Goal: Navigation & Orientation: Find specific page/section

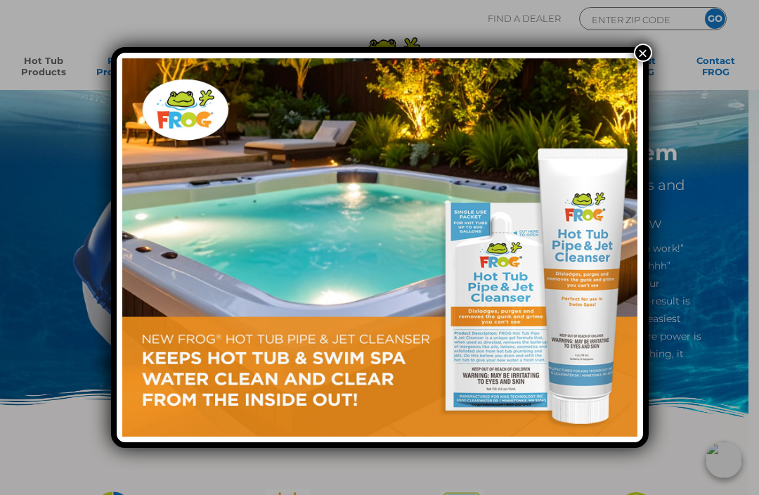
click at [643, 58] on button "×" at bounding box center [643, 53] width 18 height 18
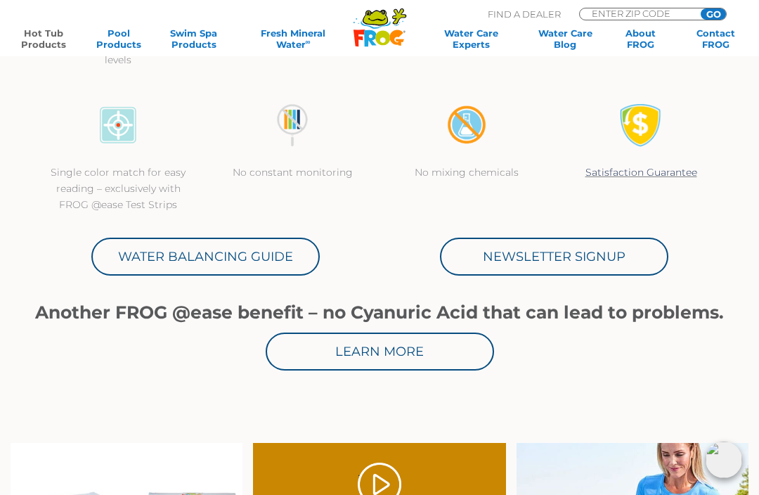
scroll to position [530, 0]
click at [174, 248] on link "Water Balancing Guide" at bounding box center [205, 257] width 228 height 38
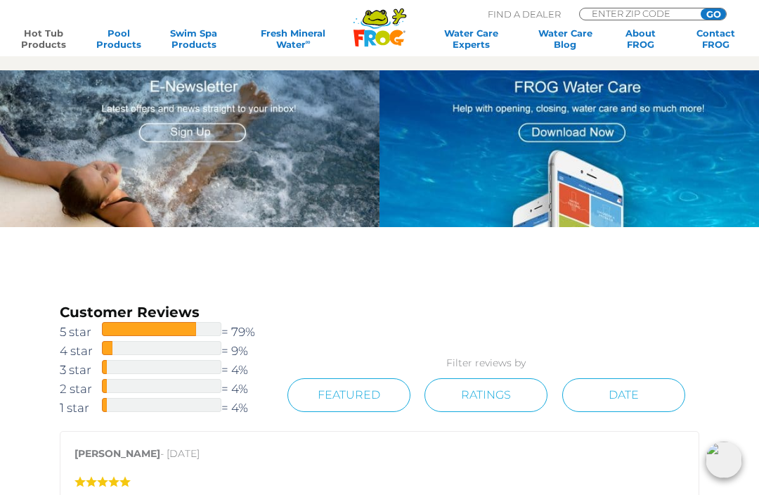
scroll to position [1473, 0]
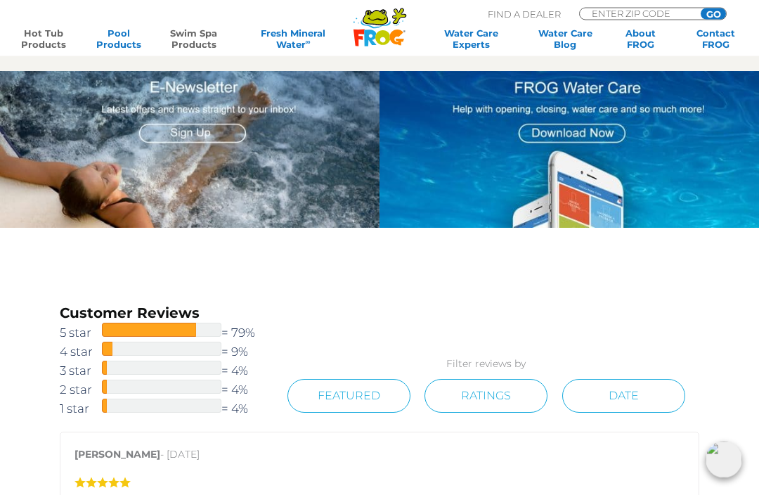
click at [173, 37] on link "Swim Spa Products" at bounding box center [193, 38] width 58 height 22
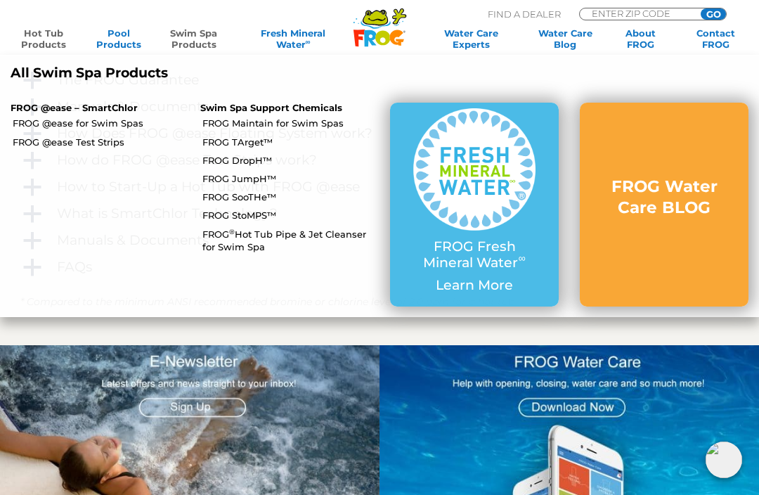
scroll to position [1199, 0]
click at [228, 228] on link "FROG ® Hot Tub Pipe & Jet Cleanser for Swim Spa" at bounding box center [290, 240] width 177 height 25
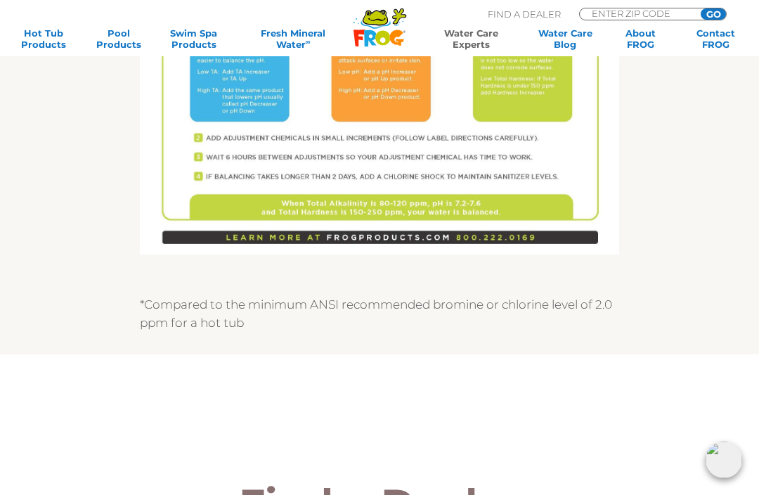
scroll to position [971, 0]
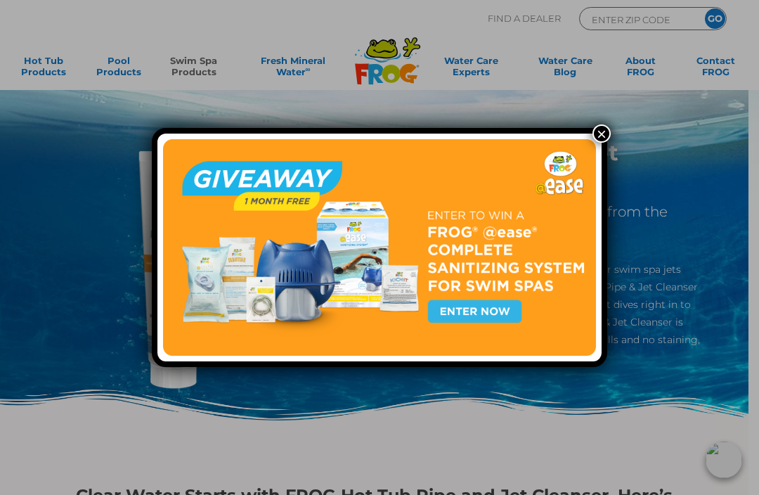
click at [601, 139] on button "×" at bounding box center [601, 133] width 18 height 18
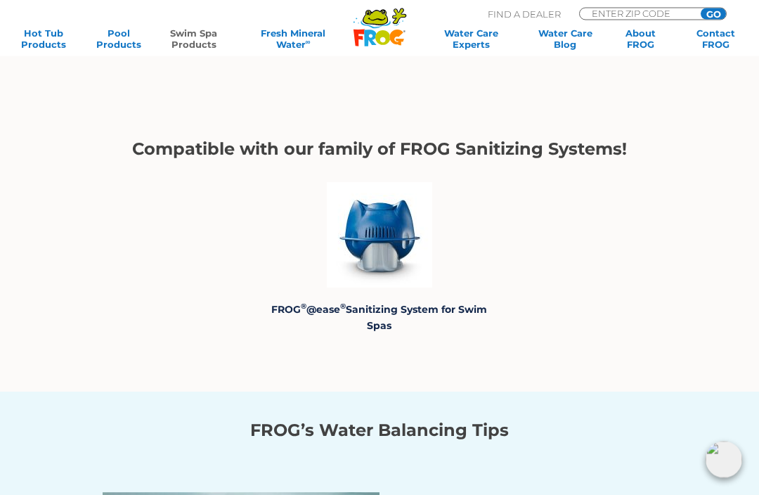
scroll to position [2284, 0]
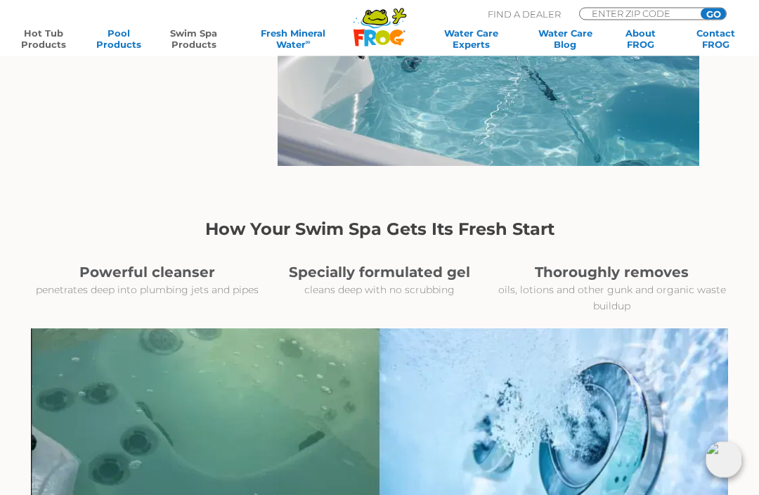
click at [30, 42] on link "Hot Tub Products" at bounding box center [43, 38] width 58 height 22
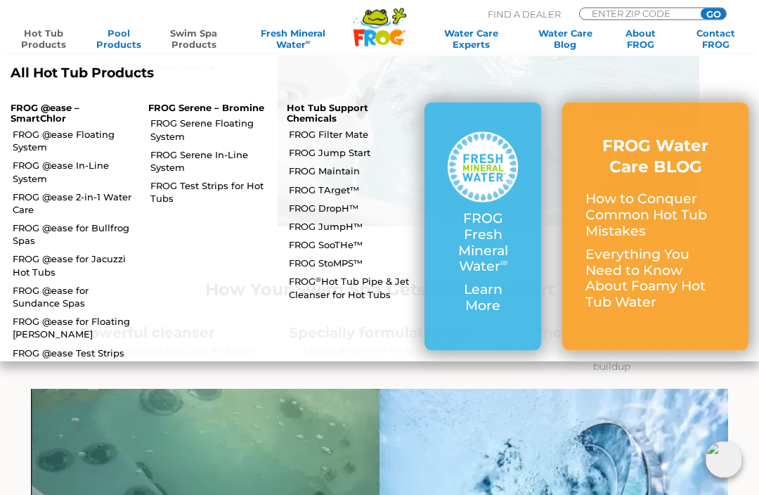
scroll to position [1027, 0]
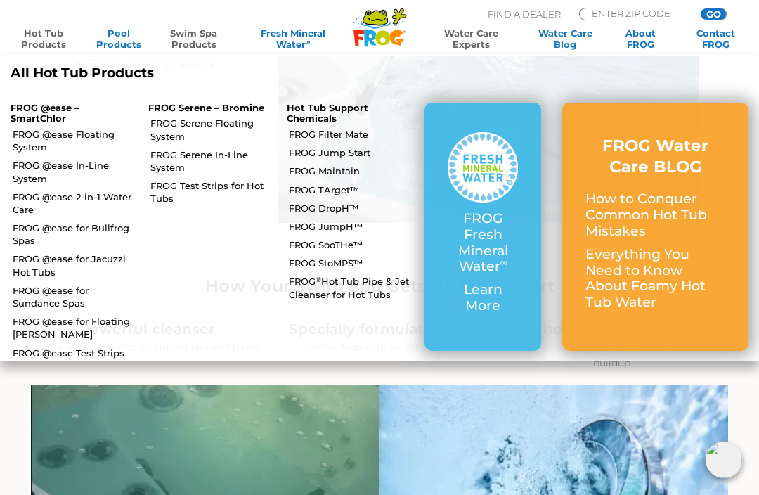
click at [478, 43] on link "Water Care Experts" at bounding box center [471, 38] width 96 height 22
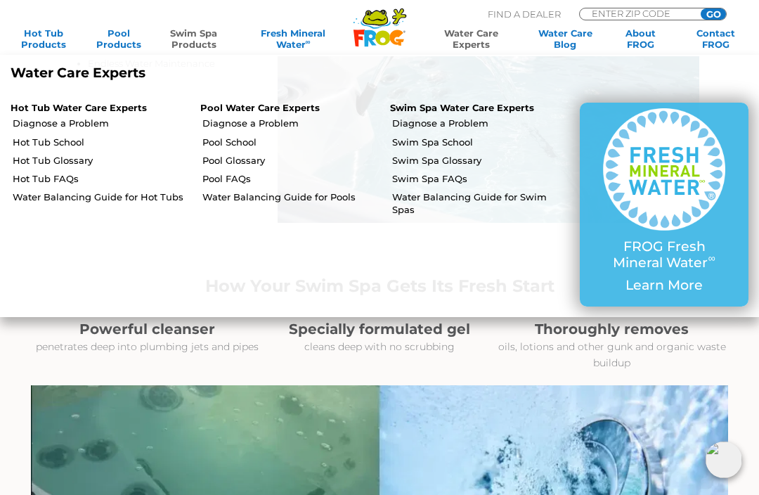
click at [16, 110] on link "Hot Tub Water Care Experts" at bounding box center [79, 107] width 136 height 11
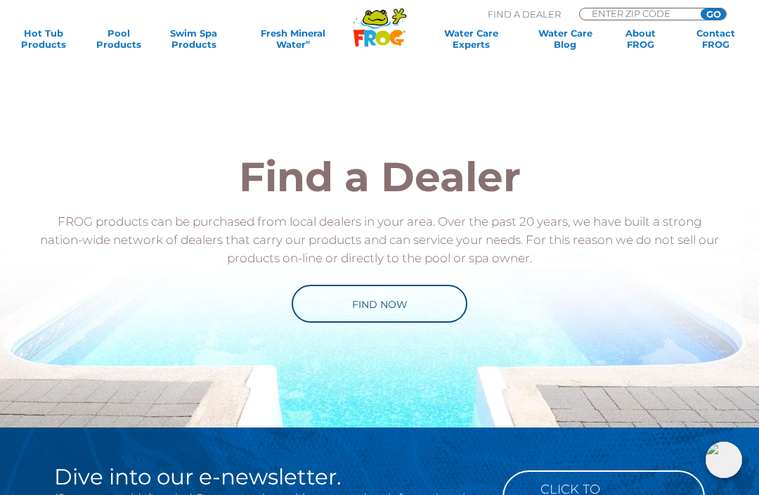
scroll to position [582, 0]
click at [419, 311] on link "Find Now" at bounding box center [380, 304] width 176 height 38
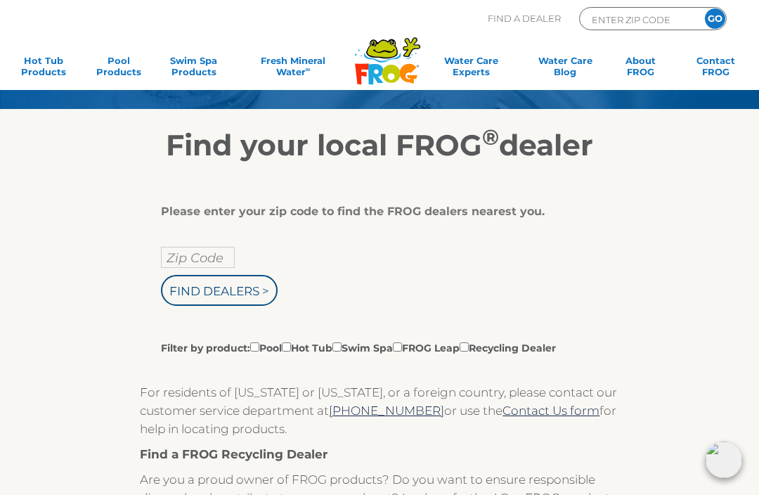
scroll to position [125, 0]
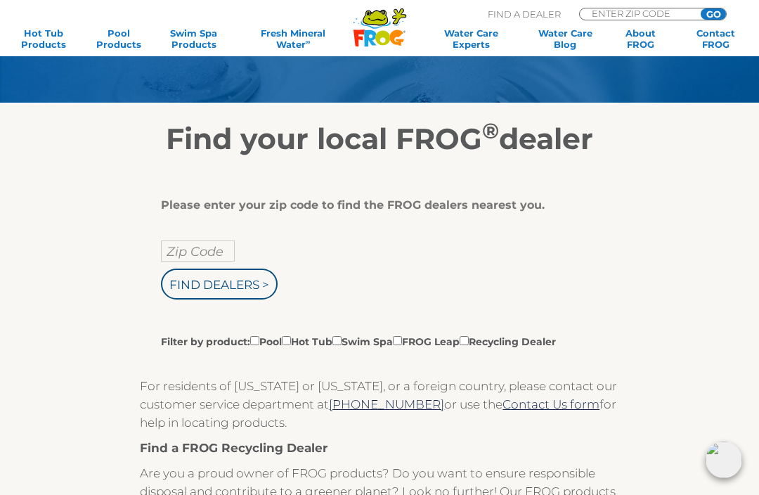
click at [291, 343] on input "Filter by product: Pool Hot Tub Swim Spa FROG Leap Recycling Dealer" at bounding box center [286, 340] width 9 height 9
checkbox input "true"
click at [178, 253] on input "Zip Code" at bounding box center [198, 250] width 74 height 21
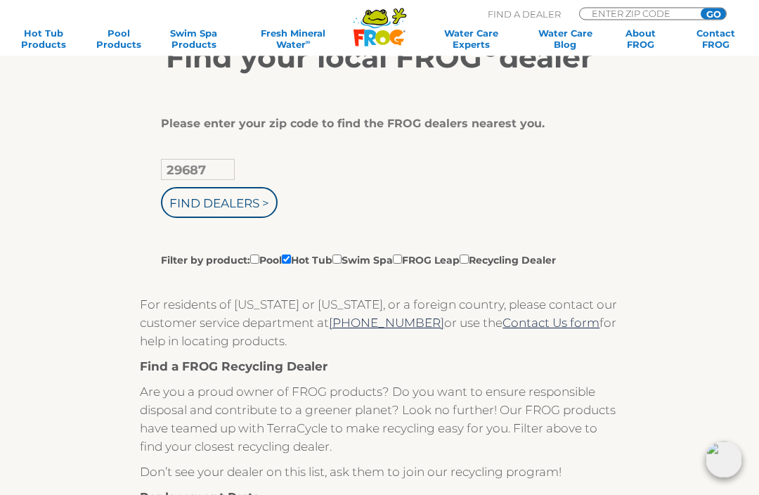
scroll to position [160, 0]
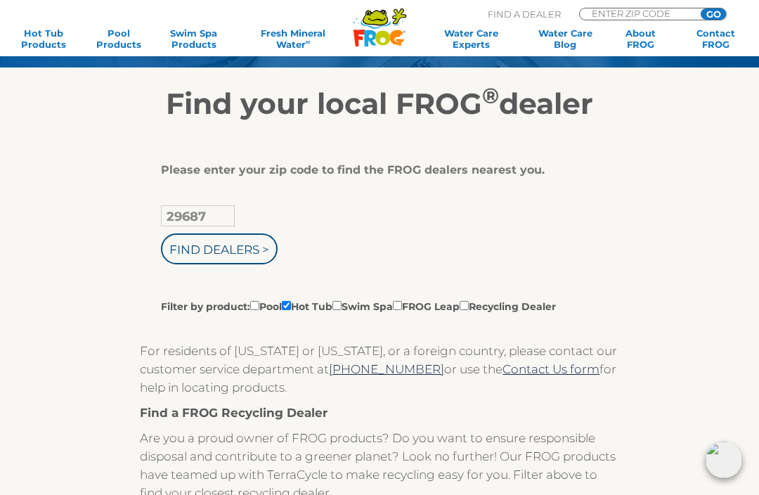
type input "29687"
click at [226, 250] on input "Find Dealers >" at bounding box center [219, 248] width 117 height 31
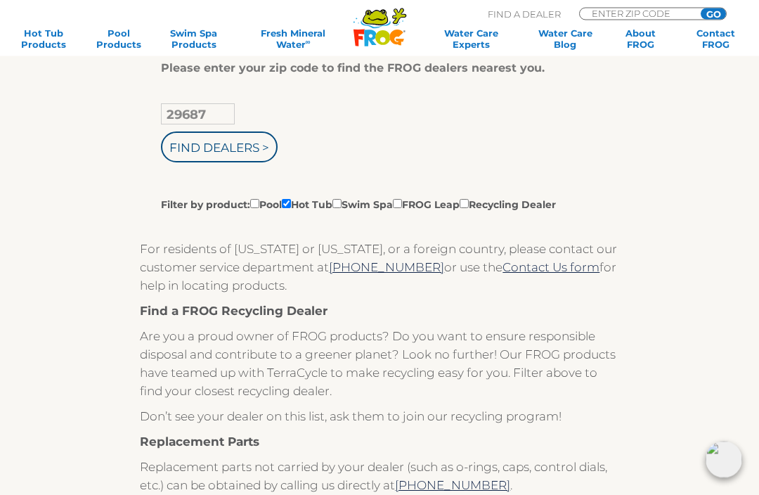
scroll to position [262, 0]
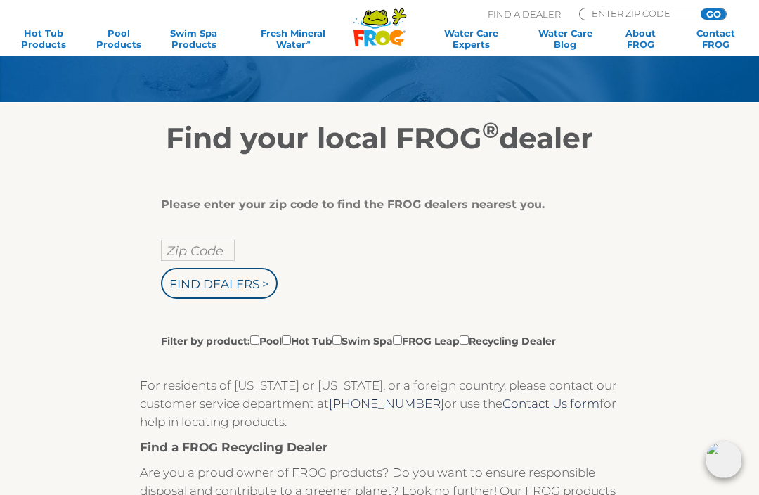
scroll to position [79, 0]
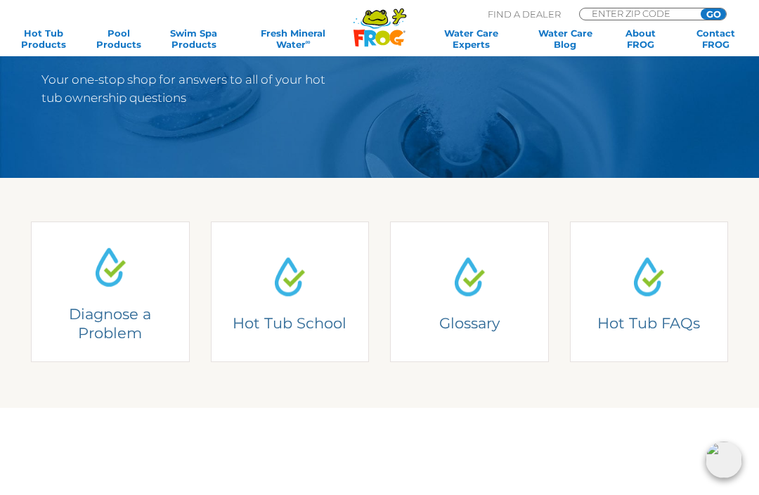
scroll to position [193, 0]
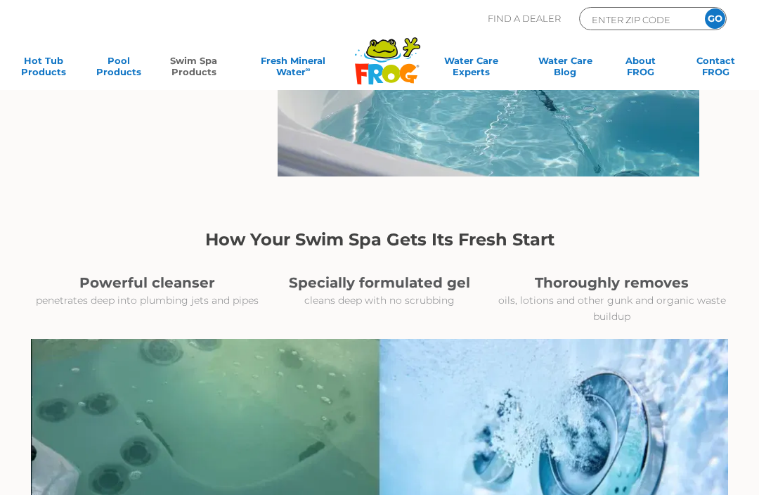
scroll to position [1073, 0]
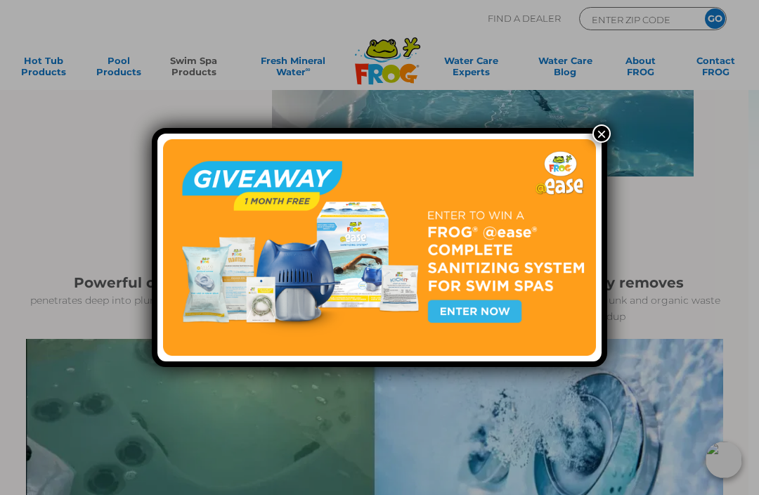
click at [592, 137] on button "×" at bounding box center [601, 133] width 18 height 18
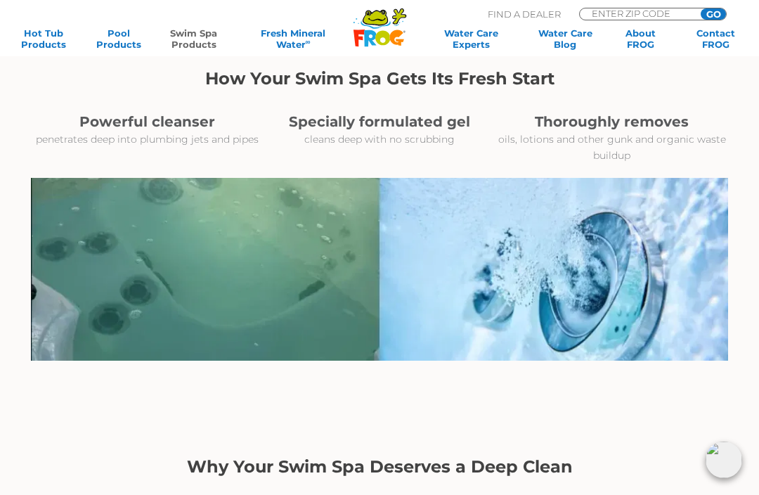
scroll to position [1236, 0]
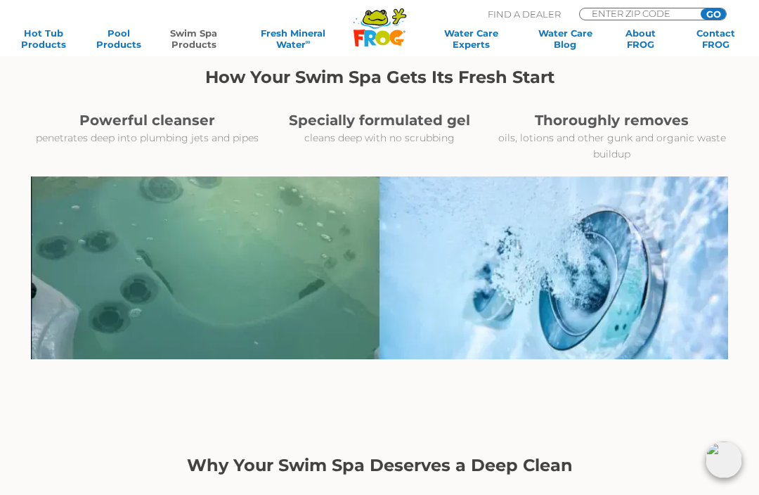
click at [84, 284] on img at bounding box center [379, 267] width 697 height 183
click at [108, 275] on img at bounding box center [379, 267] width 697 height 183
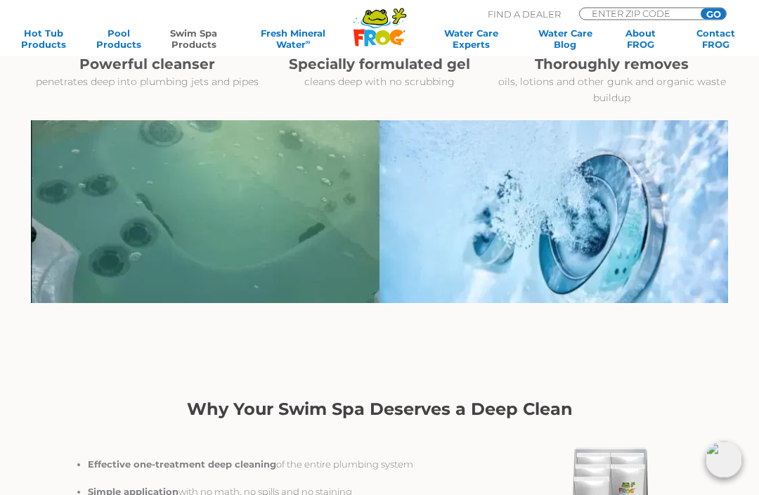
scroll to position [1281, 0]
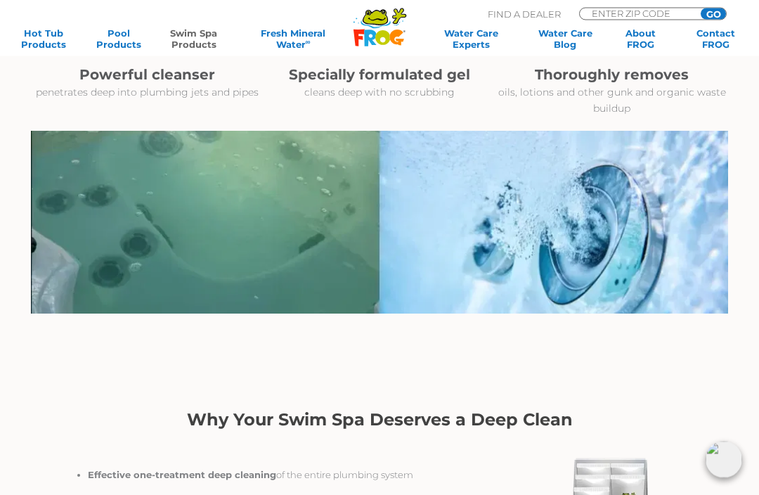
click at [89, 256] on img at bounding box center [379, 222] width 697 height 183
click at [98, 254] on img at bounding box center [379, 222] width 697 height 183
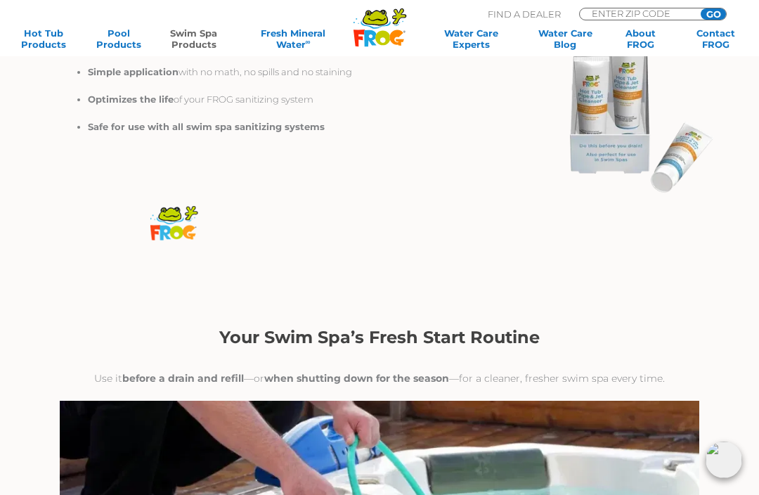
scroll to position [1709, 0]
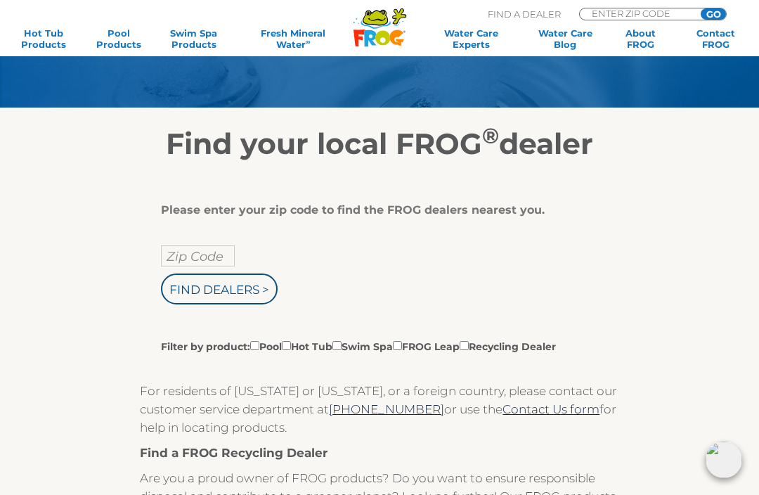
scroll to position [122, 0]
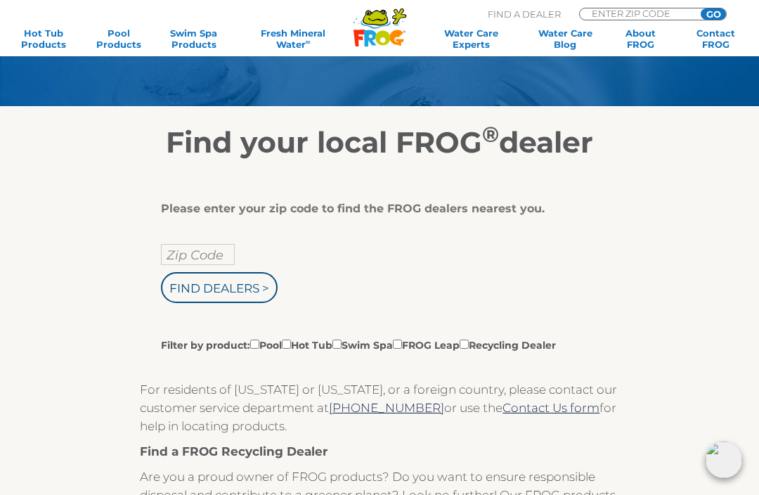
click at [183, 257] on input "Zip Code" at bounding box center [198, 254] width 74 height 21
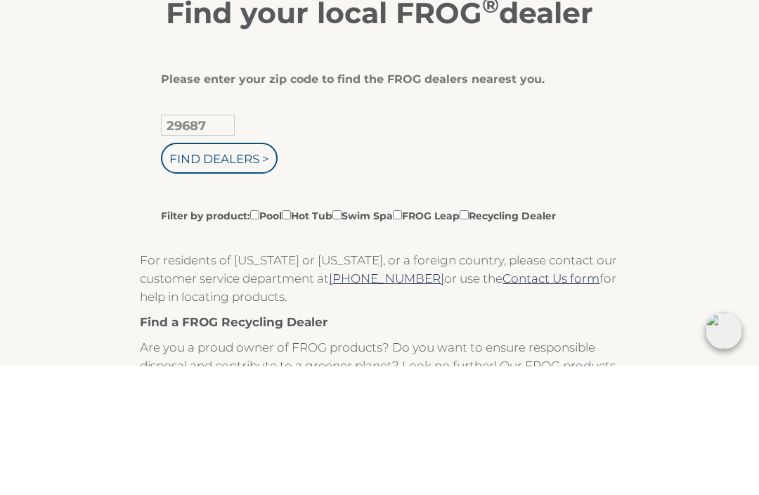
type input "29687"
click at [216, 272] on input "Find Dealers >" at bounding box center [219, 287] width 117 height 31
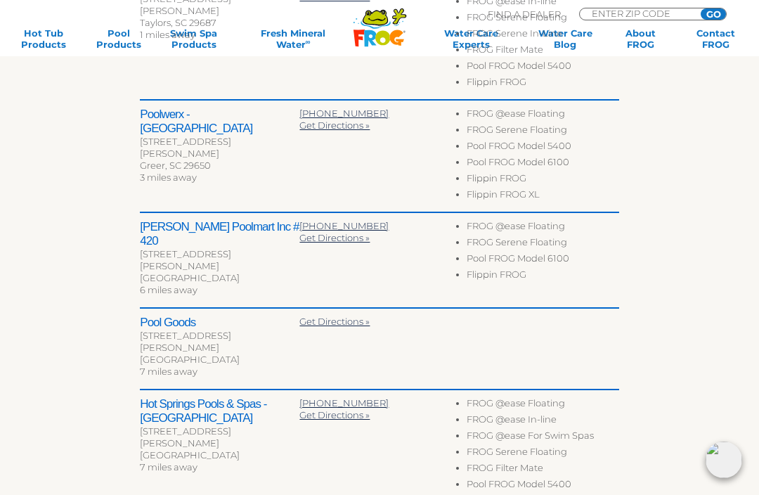
scroll to position [610, 0]
